Goal: Transaction & Acquisition: Book appointment/travel/reservation

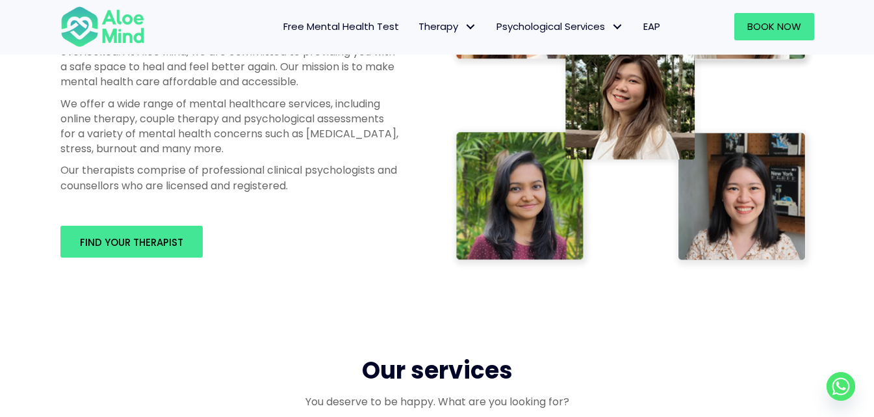
scroll to position [780, 0]
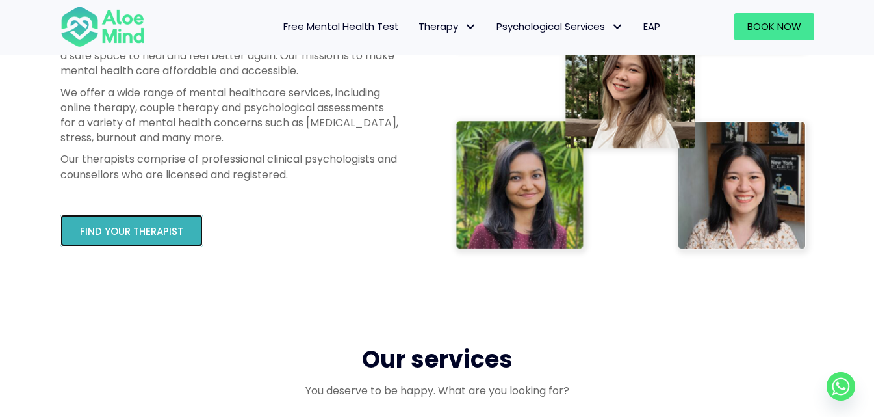
click at [132, 217] on link "Find your therapist" at bounding box center [131, 230] width 142 height 32
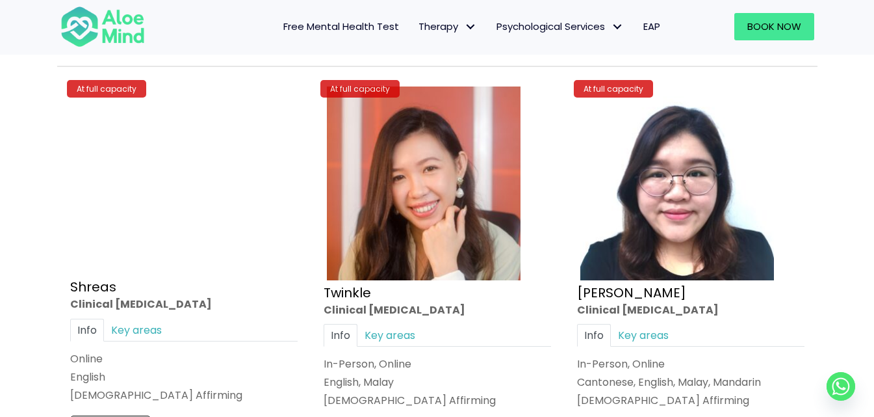
scroll to position [5065, 0]
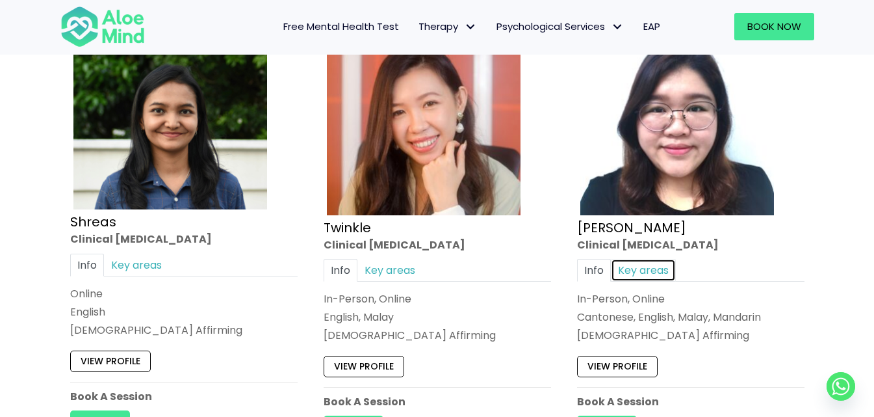
click at [654, 267] on link "Key areas" at bounding box center [643, 270] width 65 height 23
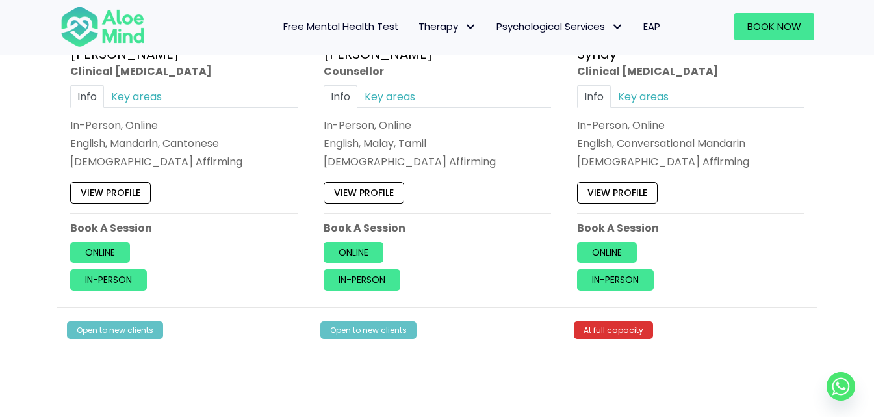
scroll to position [3700, 0]
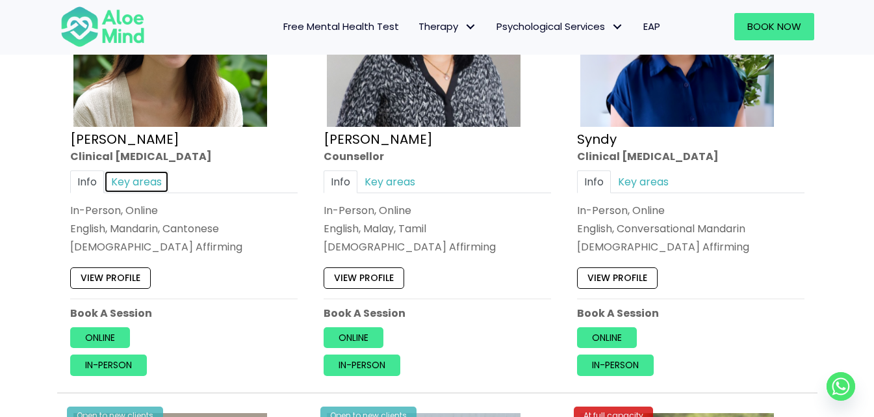
click at [161, 183] on link "Key areas" at bounding box center [136, 181] width 65 height 23
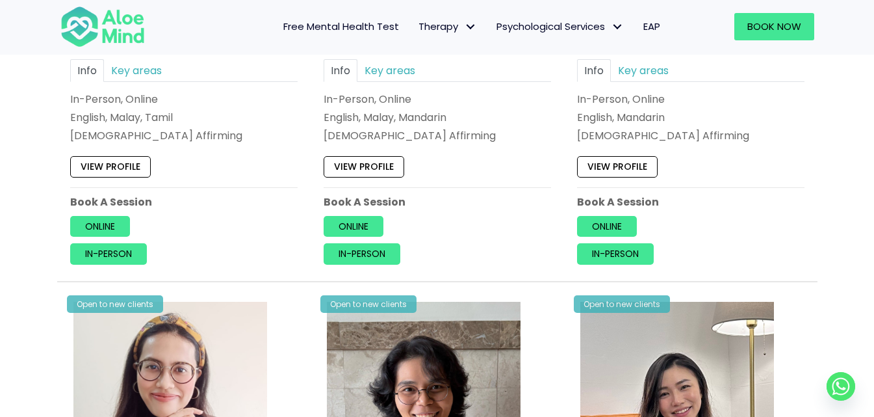
scroll to position [2855, 0]
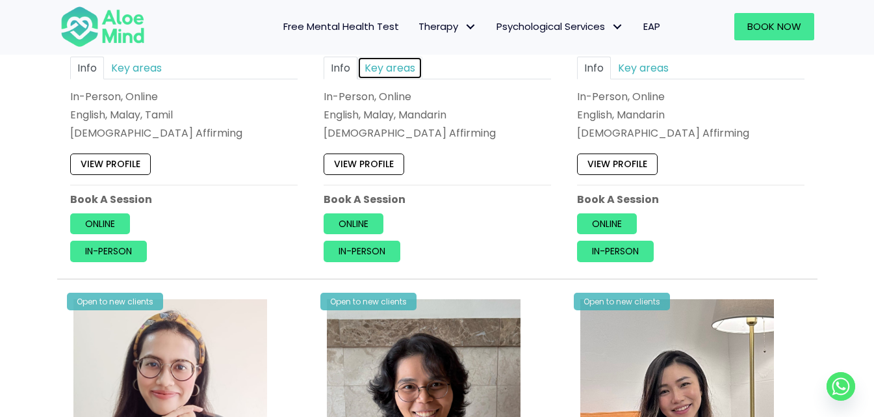
click at [396, 66] on link "Key areas" at bounding box center [389, 68] width 65 height 23
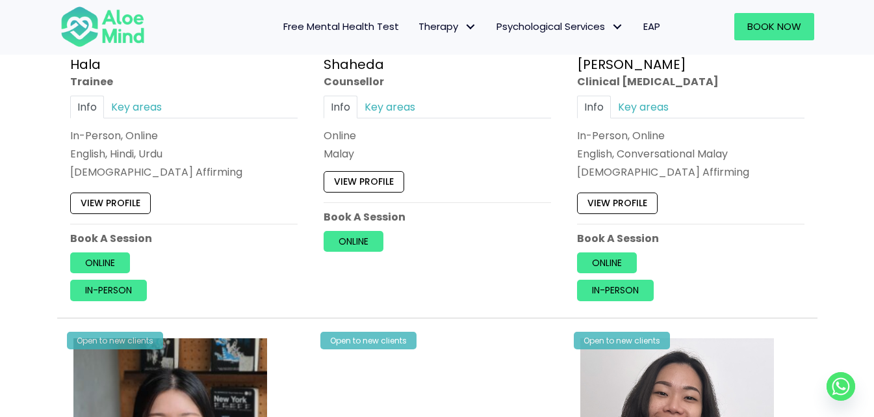
scroll to position [1360, 0]
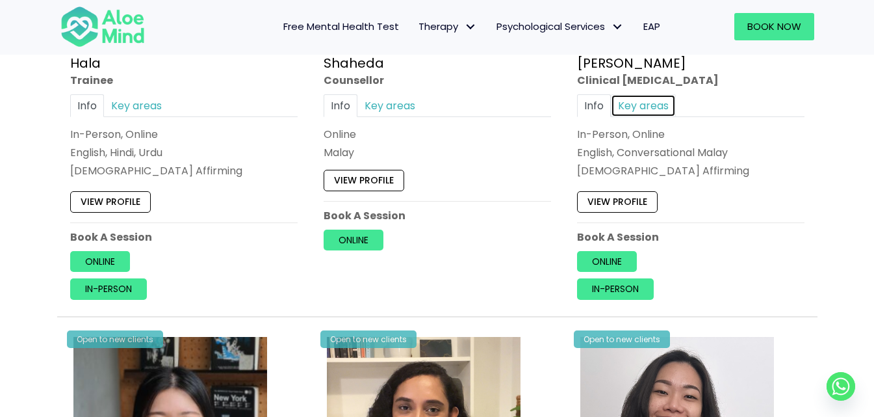
click at [648, 100] on link "Key areas" at bounding box center [643, 105] width 65 height 23
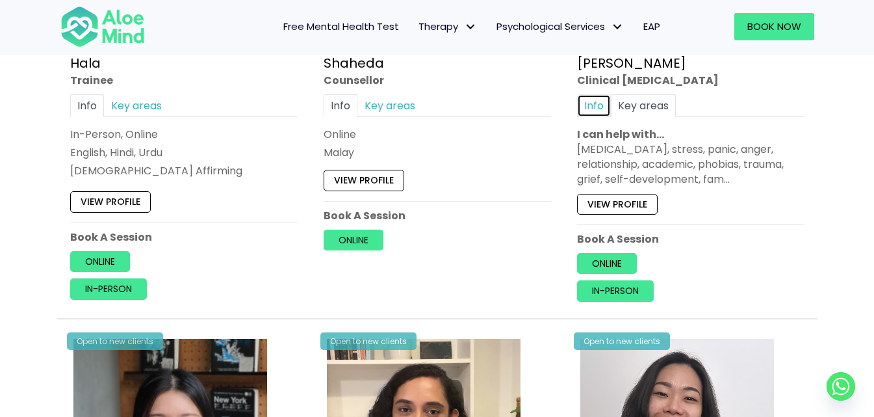
click at [593, 97] on link "Info" at bounding box center [594, 105] width 34 height 23
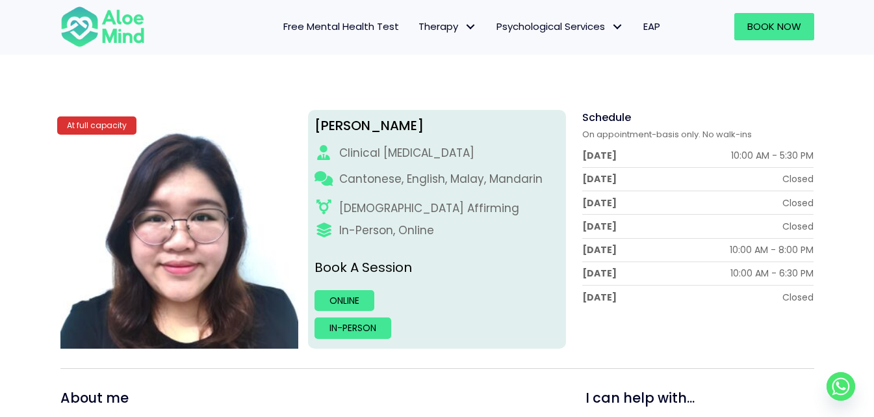
scroll to position [130, 0]
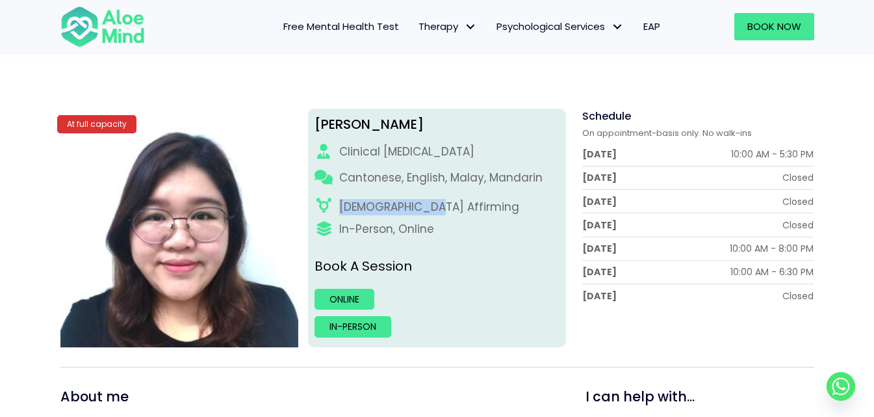
drag, startPoint x: 339, startPoint y: 205, endPoint x: 428, endPoint y: 204, distance: 89.7
click at [428, 204] on div "[DEMOGRAPHIC_DATA] Affirming" at bounding box center [437, 207] width 245 height 16
copy div "[DEMOGRAPHIC_DATA] Affirming"
click at [322, 206] on icon at bounding box center [324, 206] width 18 height 15
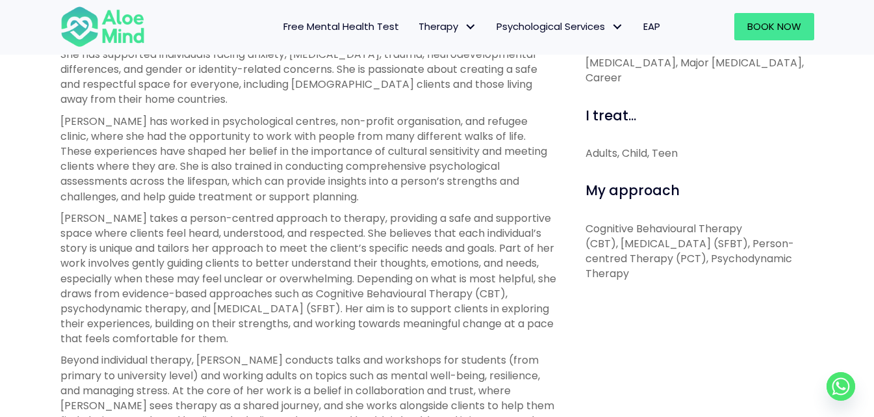
scroll to position [585, 0]
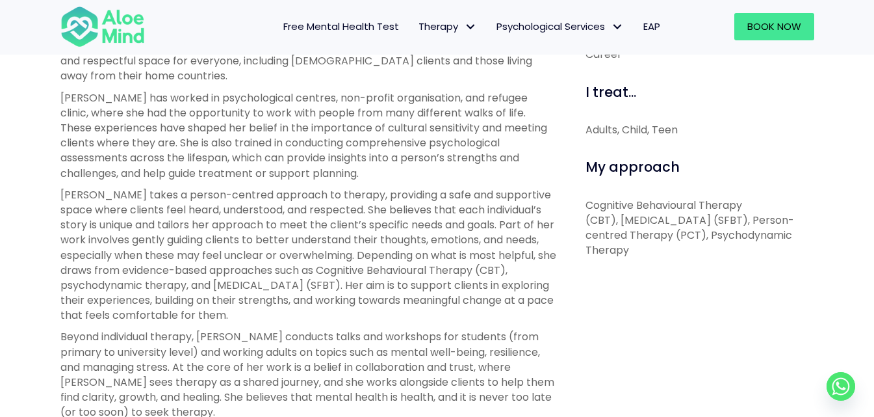
drag, startPoint x: 665, startPoint y: 220, endPoint x: 772, endPoint y: 253, distance: 112.4
click at [772, 253] on p "Cognitive Behavioural Therapy (CBT), Solution-Focused Brief Therapy (SFBT), Per…" at bounding box center [700, 228] width 229 height 60
copy p "Focused Brief Therapy (SFBT), Person-centred Therapy (PCT), Psychodynamic Thera…"
click at [617, 291] on div "I can help with... Depression, Anxiety, Stress, Panic, Anger, Relationship, Aca…" at bounding box center [695, 400] width 258 height 936
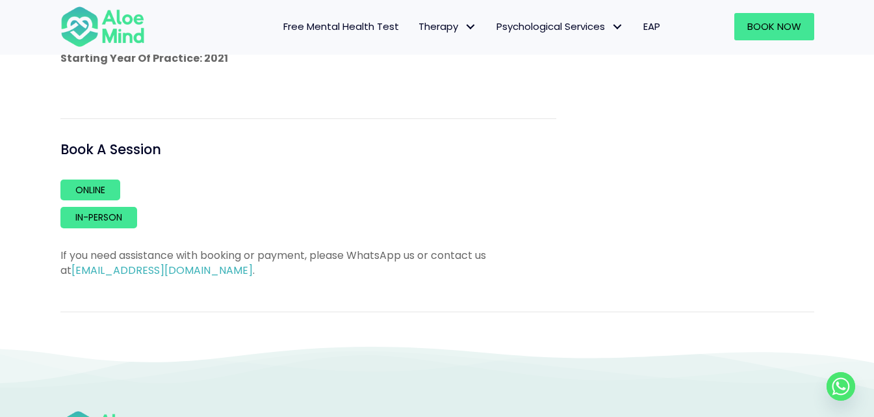
scroll to position [1245, 0]
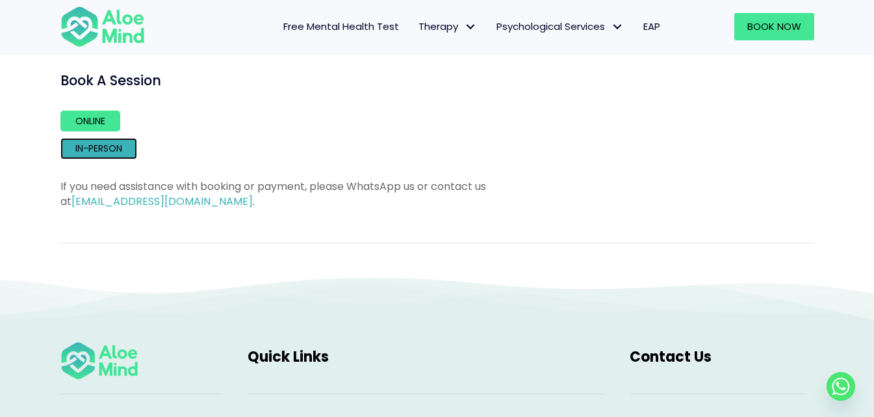
click at [98, 146] on link "In-person" at bounding box center [98, 148] width 77 height 21
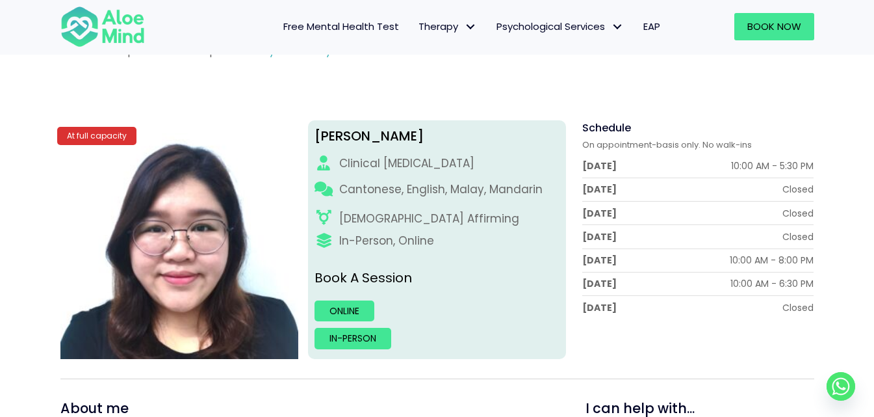
scroll to position [205, 0]
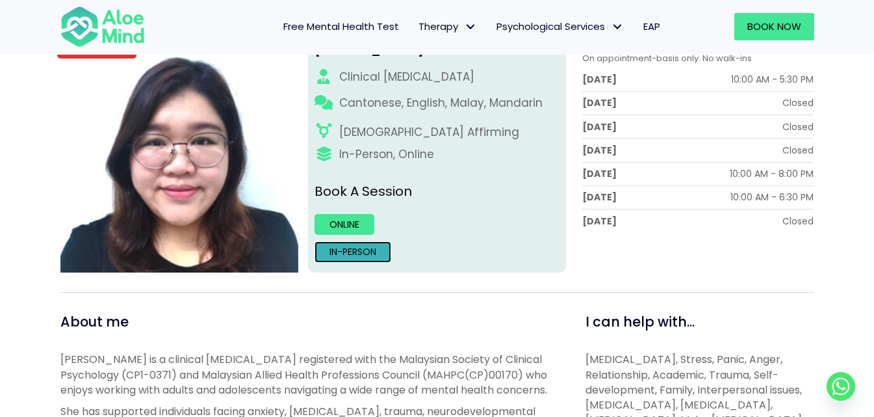
click at [355, 249] on link "In-person" at bounding box center [353, 251] width 77 height 21
click at [345, 255] on link "In-person" at bounding box center [353, 251] width 77 height 21
click at [383, 250] on link "In-person" at bounding box center [353, 251] width 77 height 21
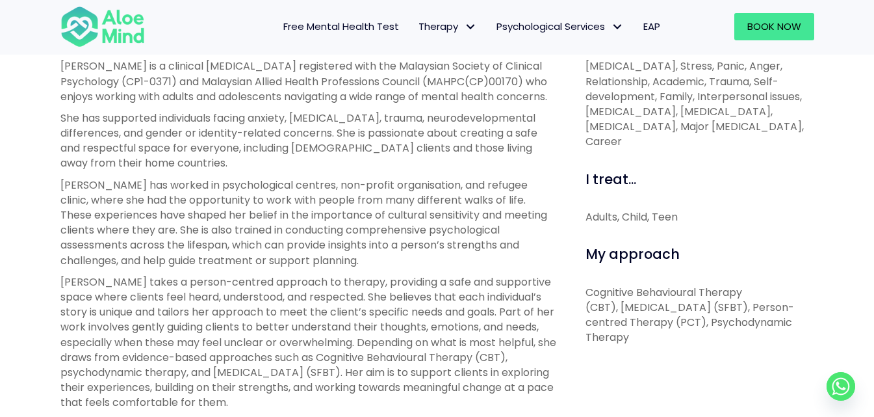
scroll to position [530, 0]
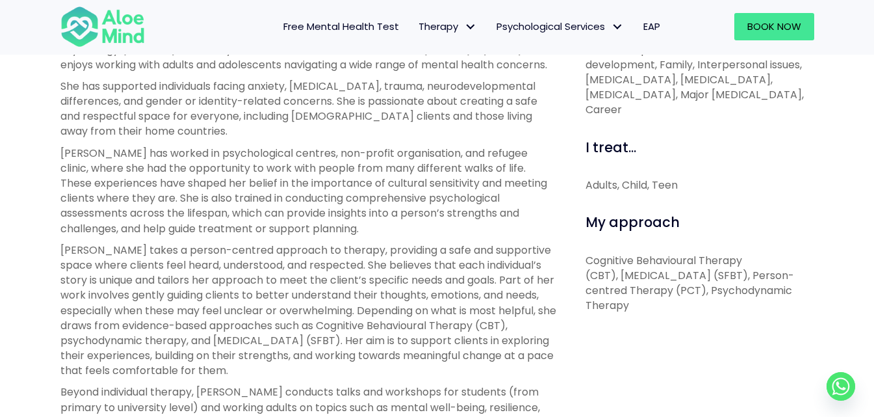
drag, startPoint x: 580, startPoint y: 307, endPoint x: 709, endPoint y: 306, distance: 128.7
drag, startPoint x: 699, startPoint y: 306, endPoint x: 714, endPoint y: 307, distance: 14.4
click at [714, 307] on p "Cognitive Behavioural Therapy (CBT), Solution-Focused Brief Therapy (SFBT), Per…" at bounding box center [700, 283] width 229 height 60
drag, startPoint x: 715, startPoint y: 305, endPoint x: 583, endPoint y: 307, distance: 132.0
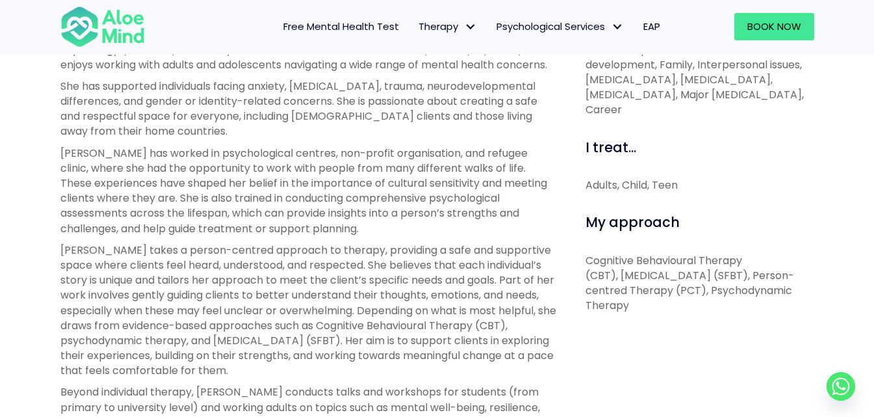
copy p "Psychodynamic Therapy"
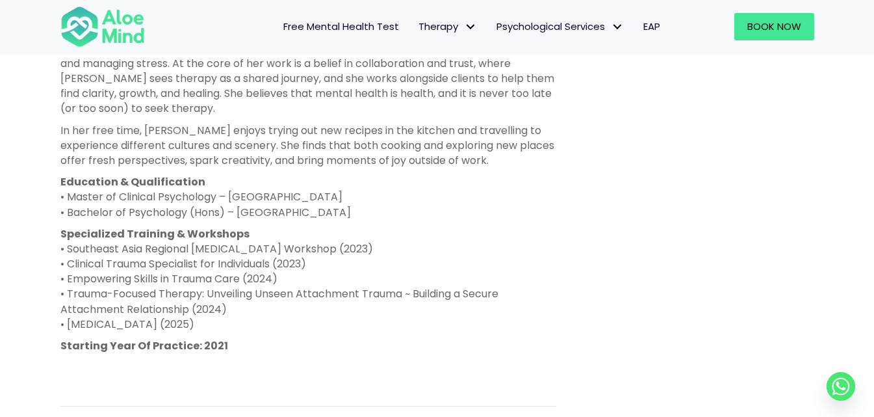
scroll to position [725, 0]
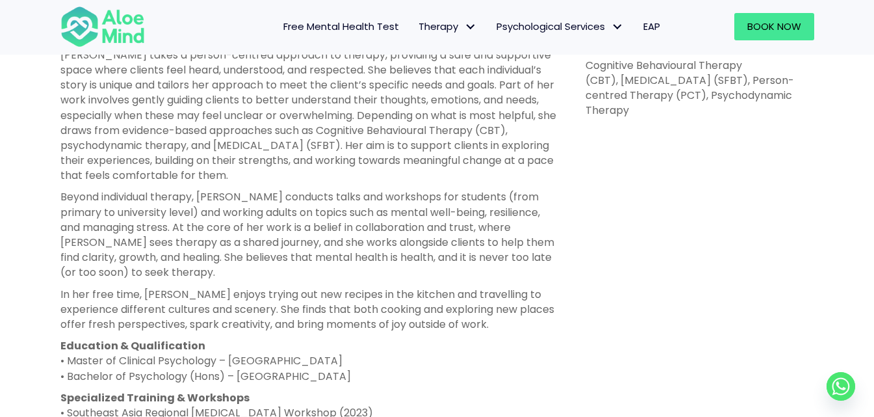
copy p "Psychodynamic Therapy"
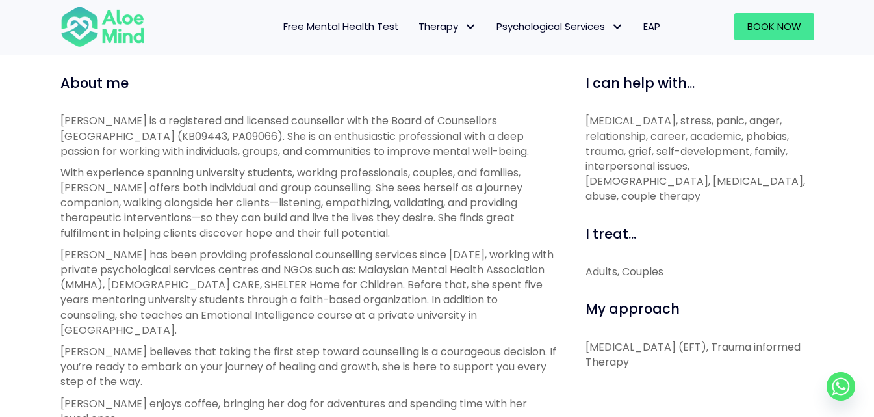
scroll to position [455, 0]
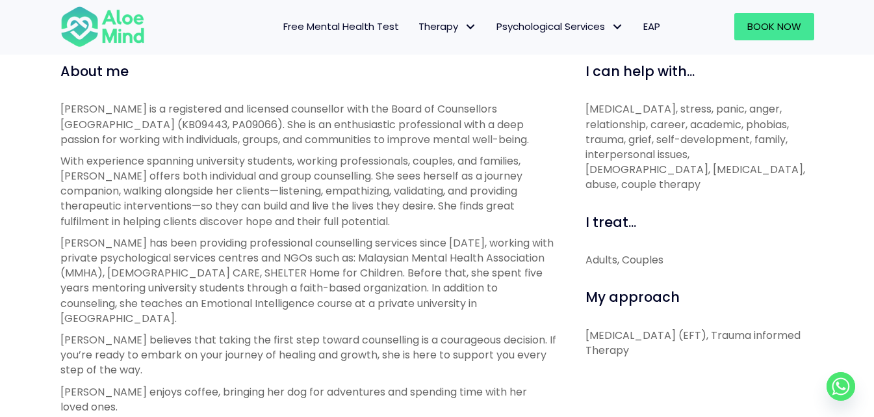
drag, startPoint x: 586, startPoint y: 318, endPoint x: 679, endPoint y: 337, distance: 95.5
click at [679, 337] on p "Emotionally Focused Therapy (EFT), Trauma informed Therapy" at bounding box center [700, 343] width 229 height 30
copy p "Emotionally Focused Therapy (EFT), Trauma informed Therapy"
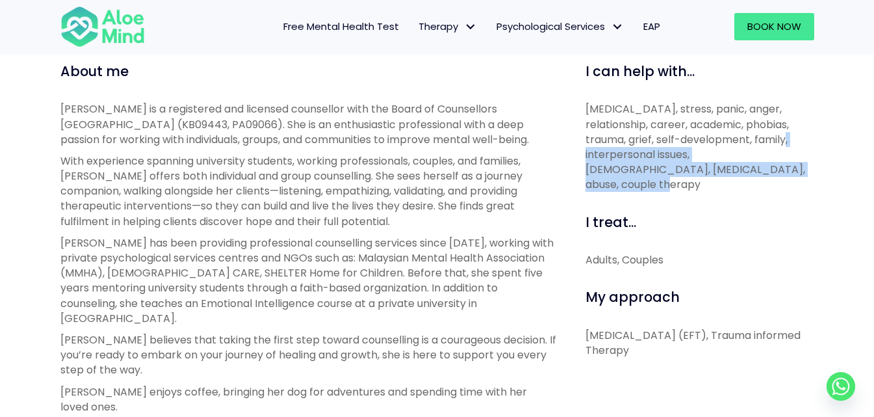
drag, startPoint x: 759, startPoint y: 136, endPoint x: 769, endPoint y: 170, distance: 35.8
click at [769, 170] on p "Depression, anxiety, stress, panic, anger, relationship, career, academic, phob…" at bounding box center [700, 146] width 229 height 90
copy p "amily, interpersonal issues, LGBTQ, suicidal ideation, abuse, couple therapy"
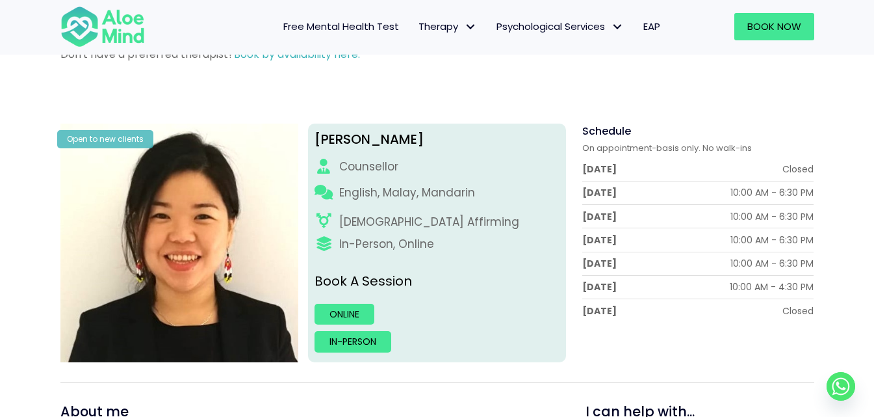
scroll to position [106, 0]
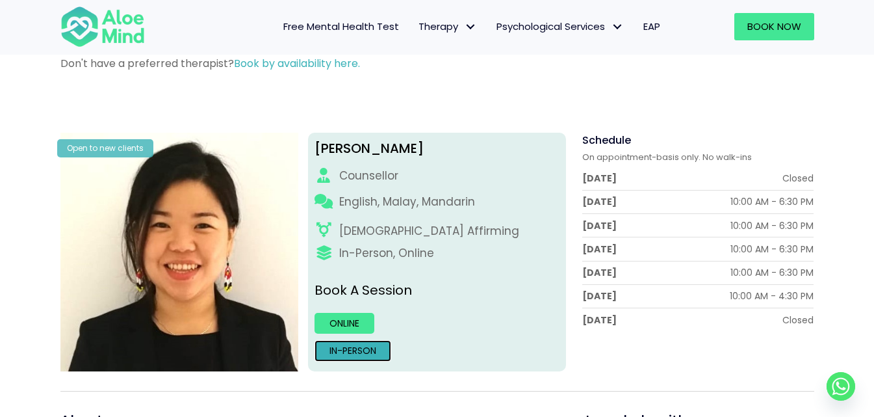
click at [346, 347] on link "In-person" at bounding box center [353, 350] width 77 height 21
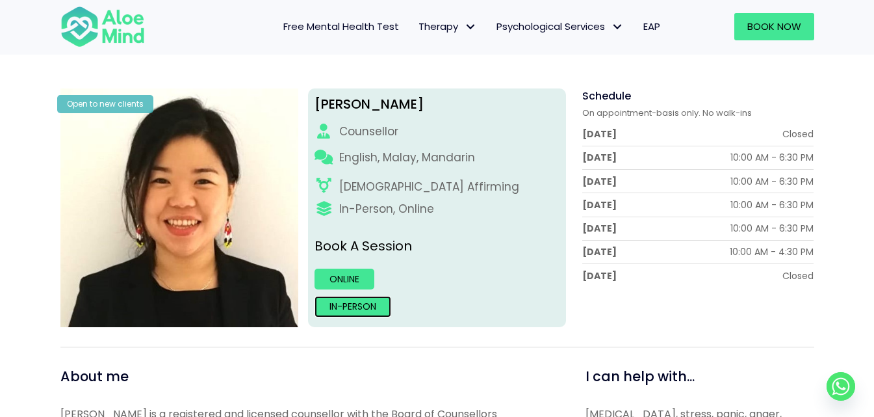
scroll to position [0, 0]
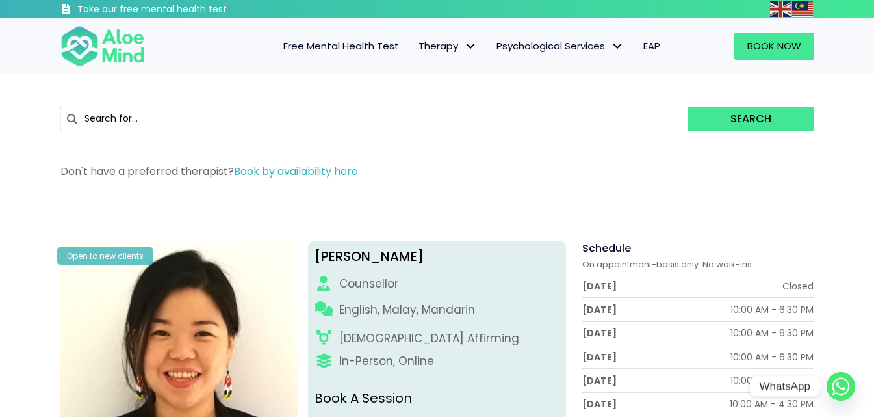
click at [847, 392] on circle "Whatsapp" at bounding box center [841, 386] width 29 height 29
